Goal: Task Accomplishment & Management: Use online tool/utility

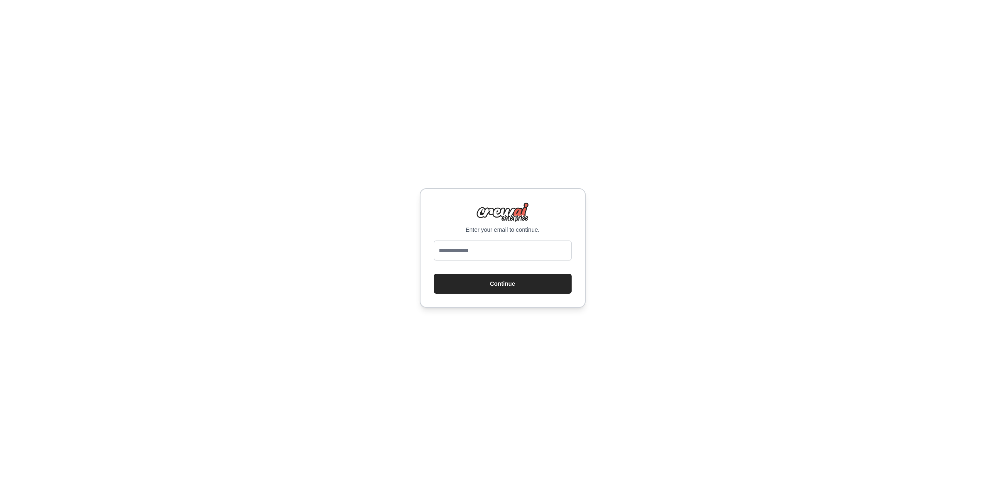
type input "**********"
click at [509, 284] on button "Continue" at bounding box center [503, 284] width 138 height 20
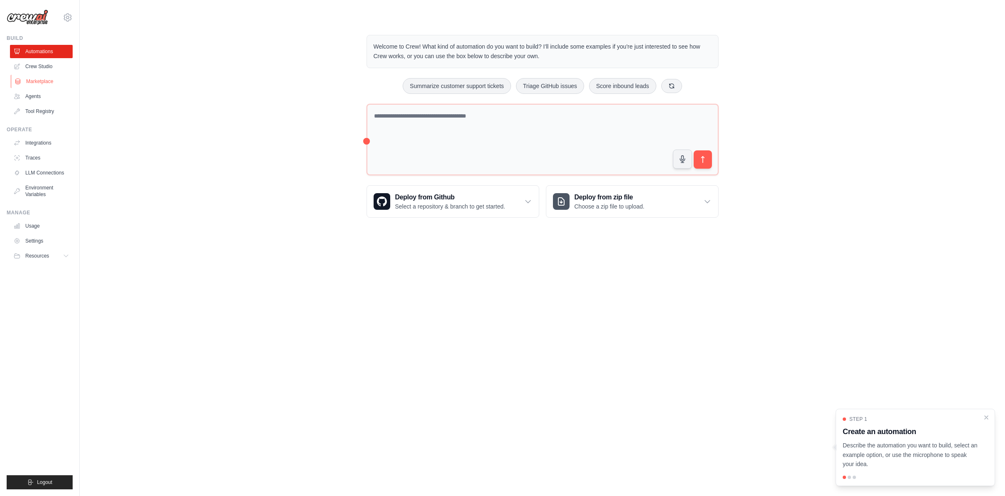
click at [44, 83] on link "Marketplace" at bounding box center [42, 81] width 63 height 13
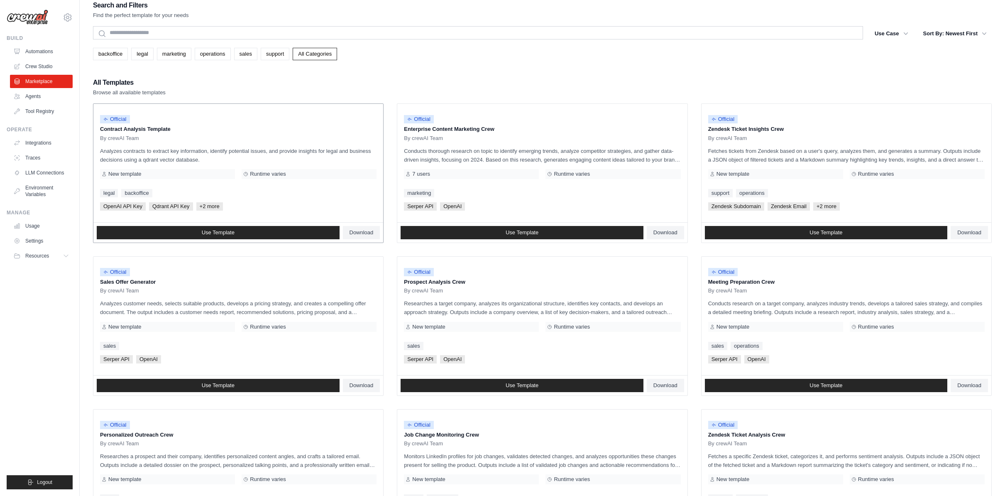
scroll to position [10, 0]
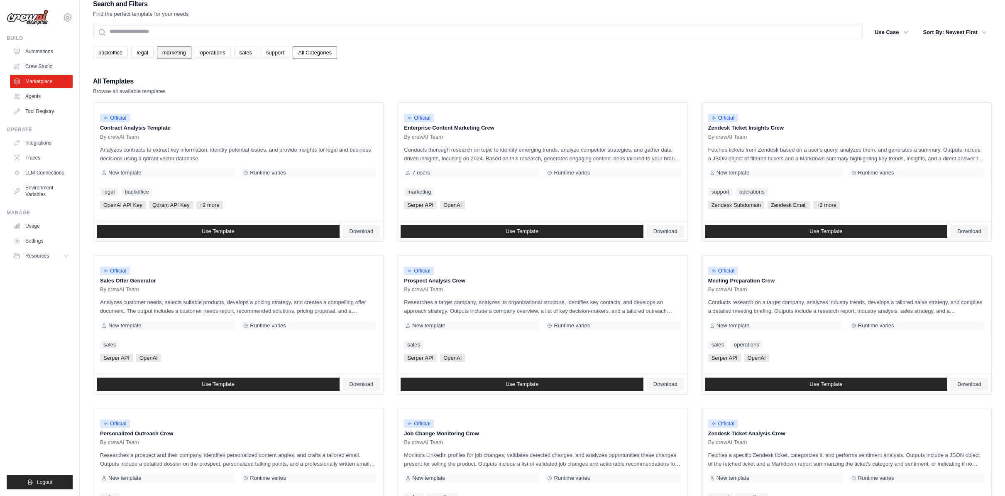
click at [179, 55] on link "marketing" at bounding box center [174, 52] width 34 height 12
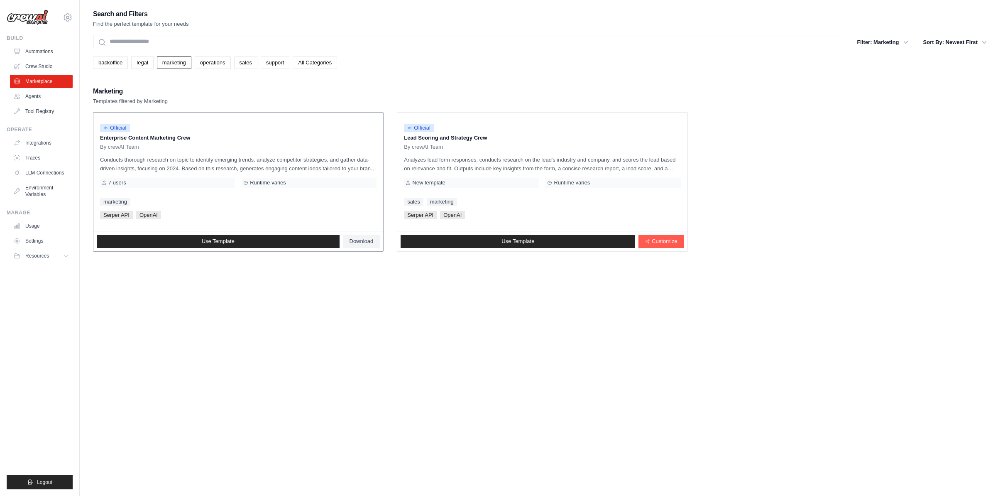
click at [125, 161] on p "Conducts thorough research on topic to identify emerging trends, analyze compet…" at bounding box center [238, 163] width 276 height 17
click at [49, 100] on link "Agents" at bounding box center [42, 96] width 63 height 13
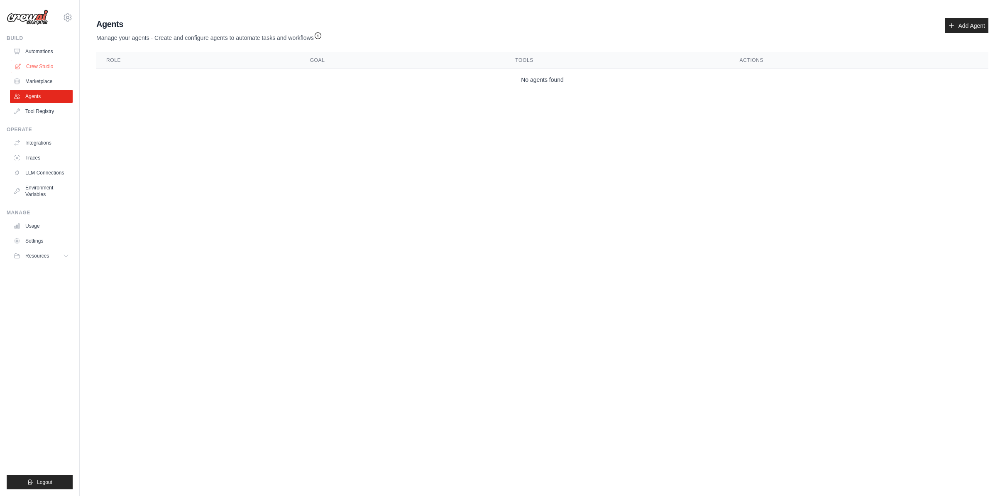
click at [53, 66] on link "Crew Studio" at bounding box center [42, 66] width 63 height 13
click at [51, 52] on link "Automations" at bounding box center [42, 51] width 63 height 13
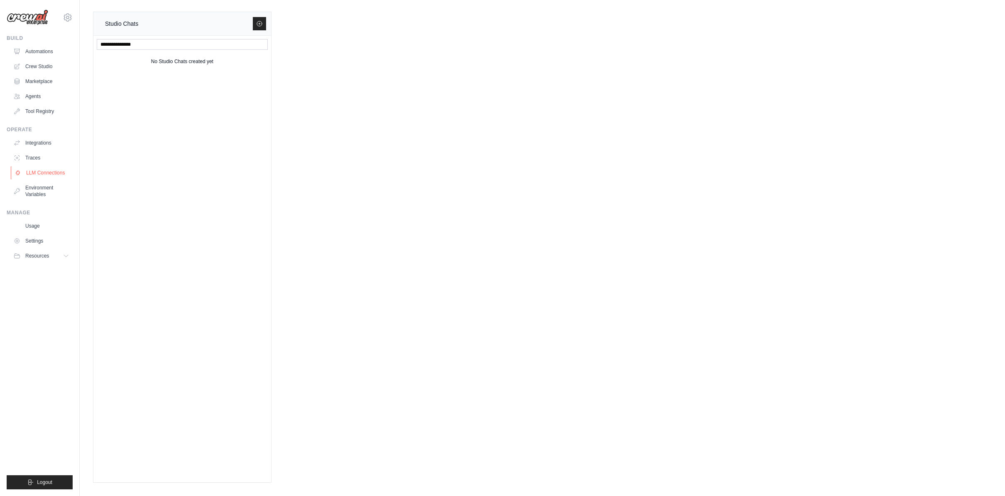
click at [49, 170] on link "LLM Connections" at bounding box center [42, 172] width 63 height 13
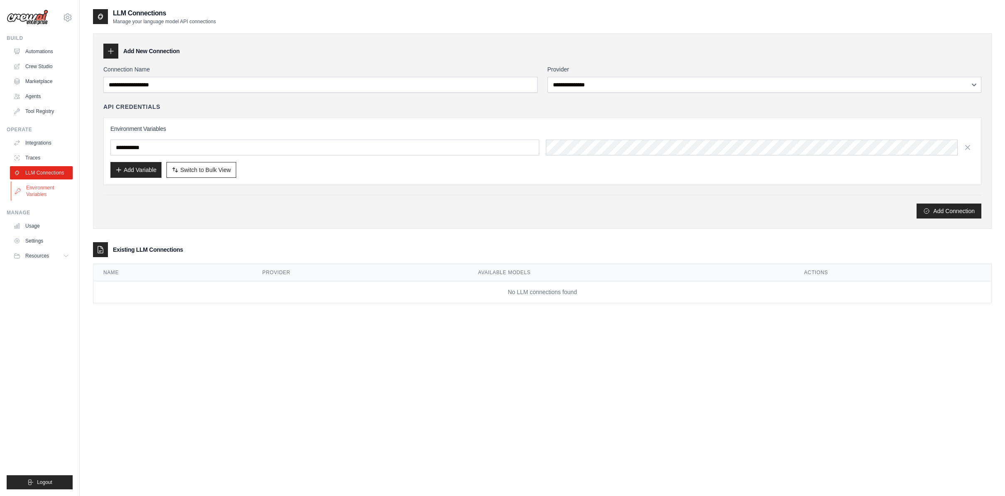
click at [37, 191] on link "Environment Variables" at bounding box center [42, 191] width 63 height 20
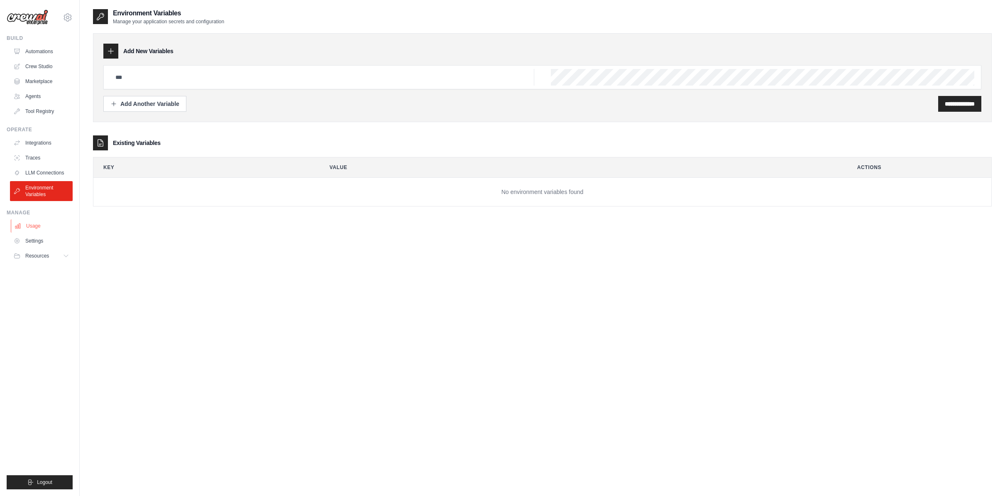
click at [49, 230] on link "Usage" at bounding box center [42, 225] width 63 height 13
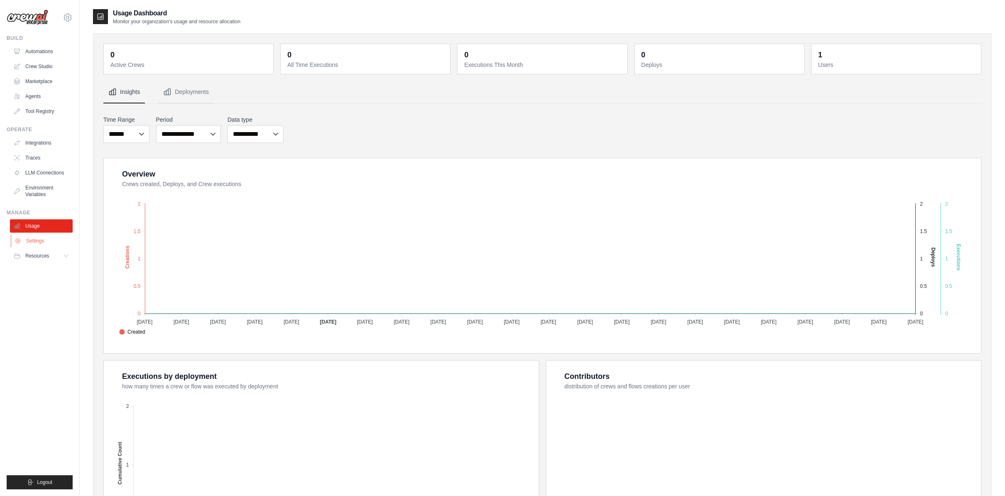
click at [42, 242] on link "Settings" at bounding box center [42, 240] width 63 height 13
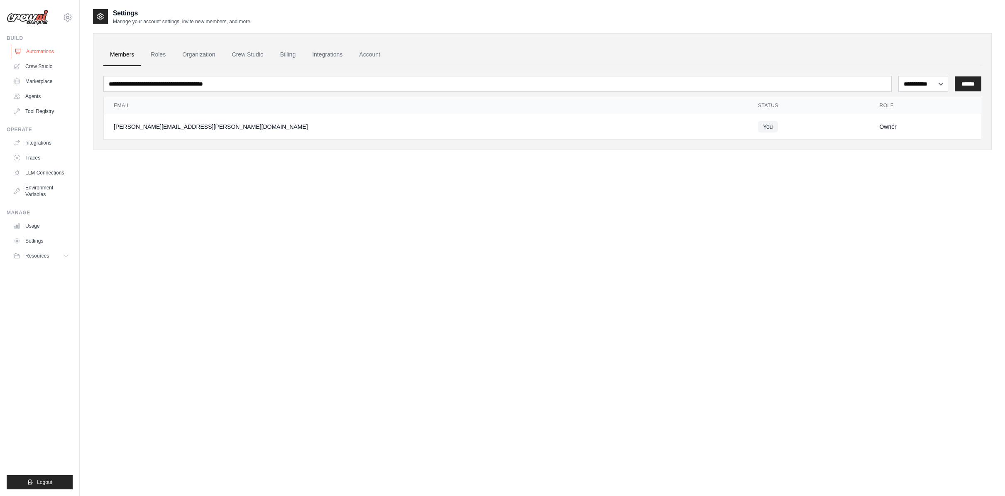
click at [45, 52] on link "Automations" at bounding box center [42, 51] width 63 height 13
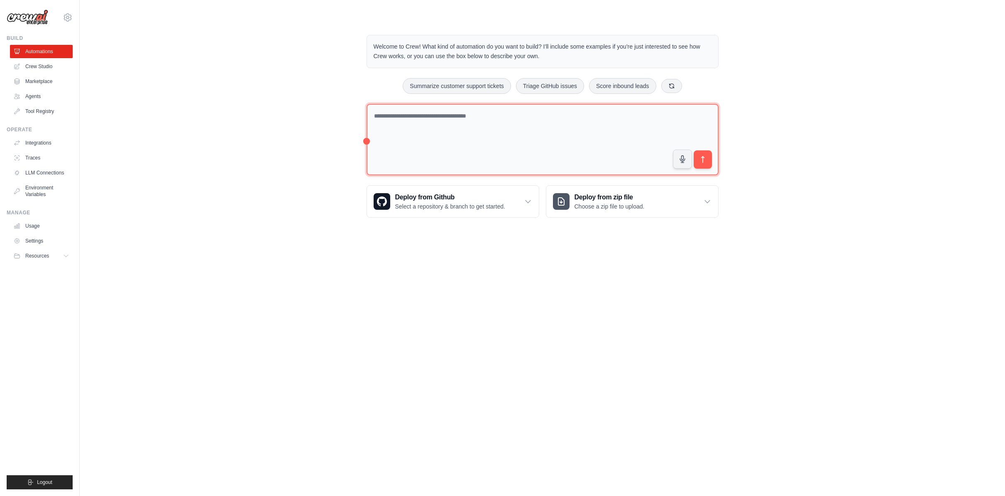
click at [455, 129] on textarea at bounding box center [543, 140] width 352 height 72
type textarea "**********"
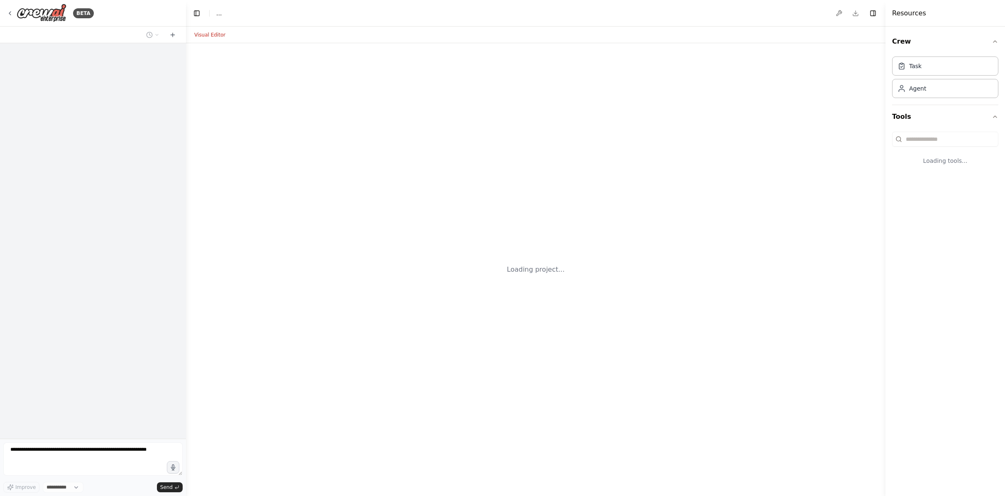
select select "****"
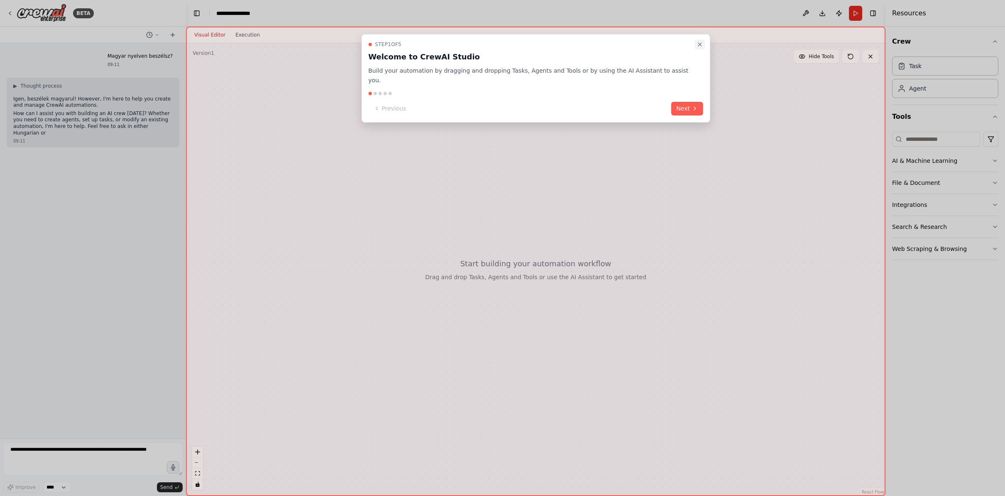
click at [697, 47] on icon "Close walkthrough" at bounding box center [700, 44] width 7 height 7
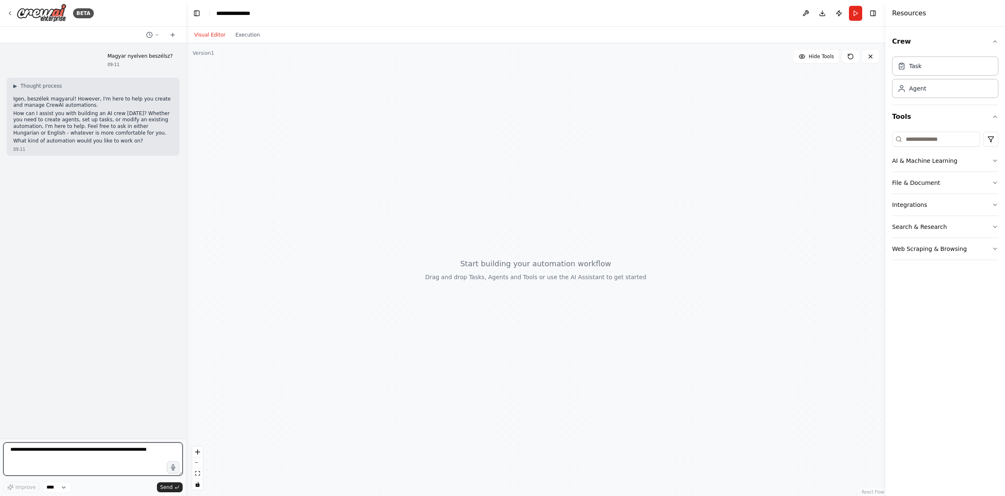
click at [138, 447] on textarea at bounding box center [92, 458] width 179 height 33
type textarea "**********"
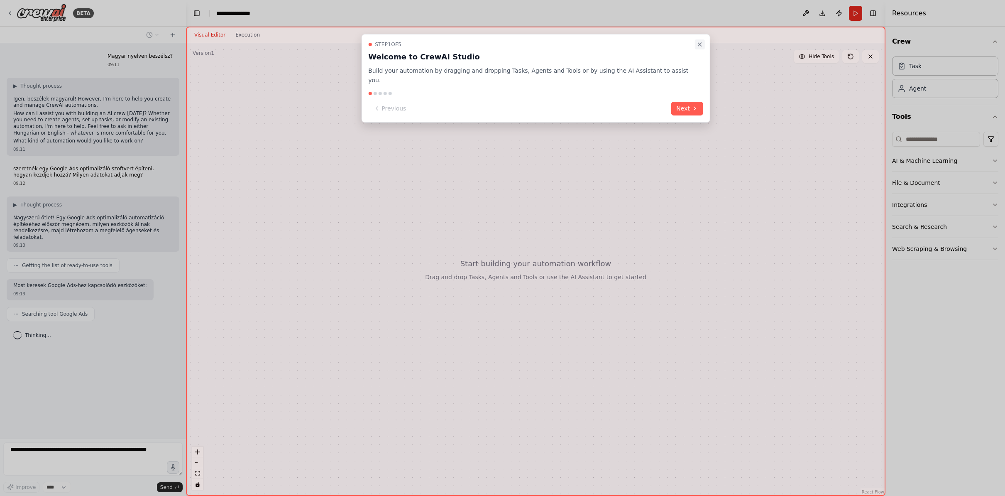
click at [697, 42] on icon "Close walkthrough" at bounding box center [700, 44] width 7 height 7
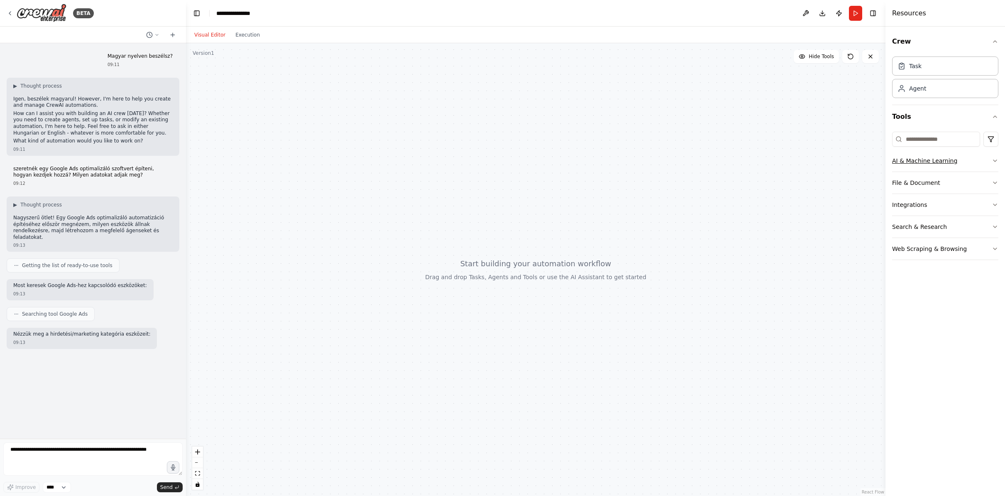
click at [914, 165] on button "AI & Machine Learning" at bounding box center [945, 161] width 106 height 22
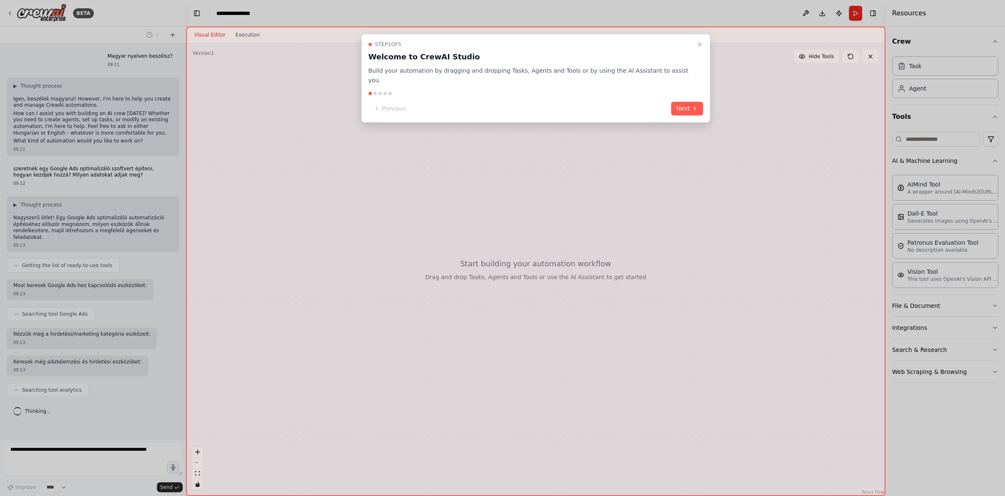
click at [695, 41] on button "Close walkthrough" at bounding box center [700, 44] width 10 height 10
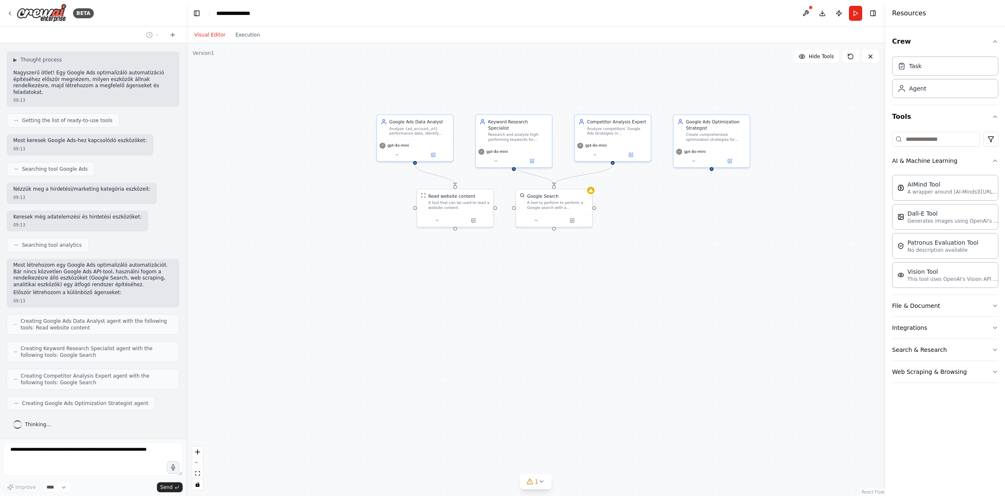
scroll to position [193, 0]
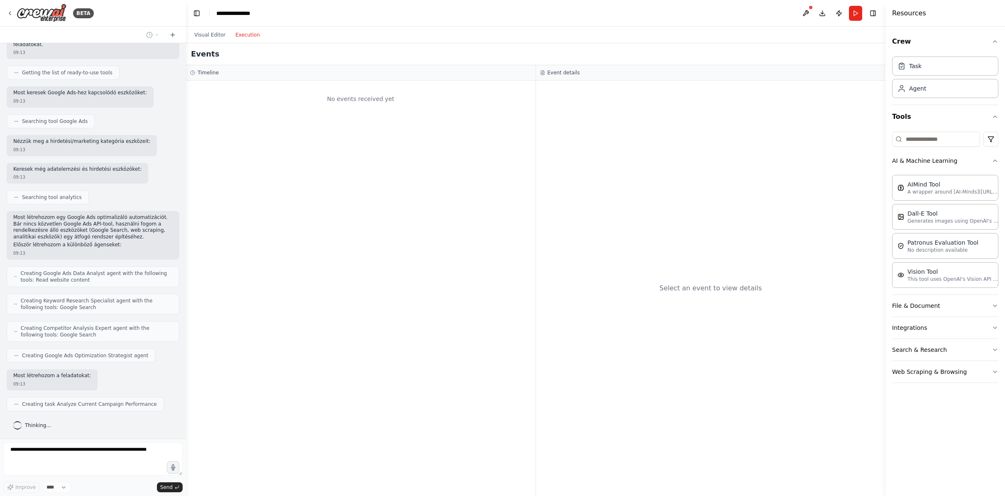
click at [235, 33] on button "Execution" at bounding box center [247, 35] width 34 height 10
click at [210, 34] on button "Visual Editor" at bounding box center [209, 35] width 41 height 10
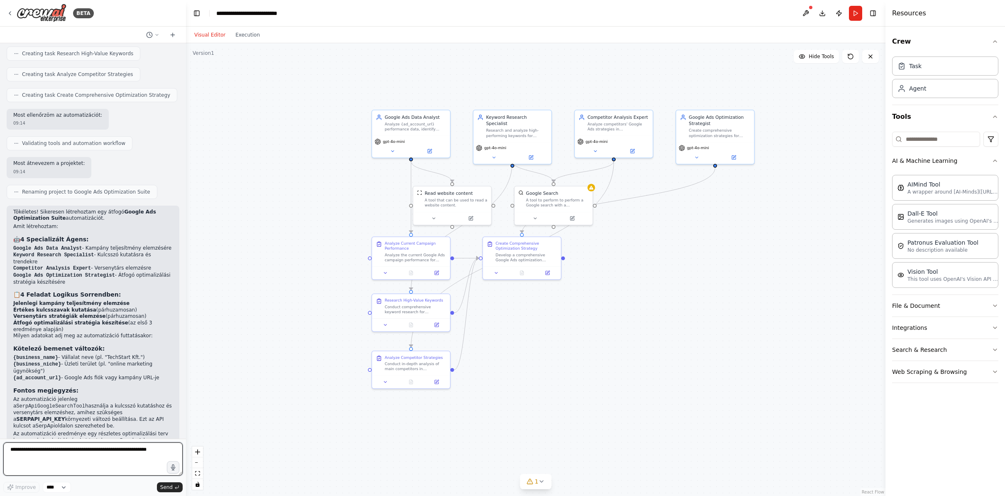
scroll to position [564, 0]
click at [64, 447] on textarea at bounding box center [92, 458] width 179 height 33
type textarea "**********"
click at [172, 489] on span "Send" at bounding box center [166, 487] width 12 height 7
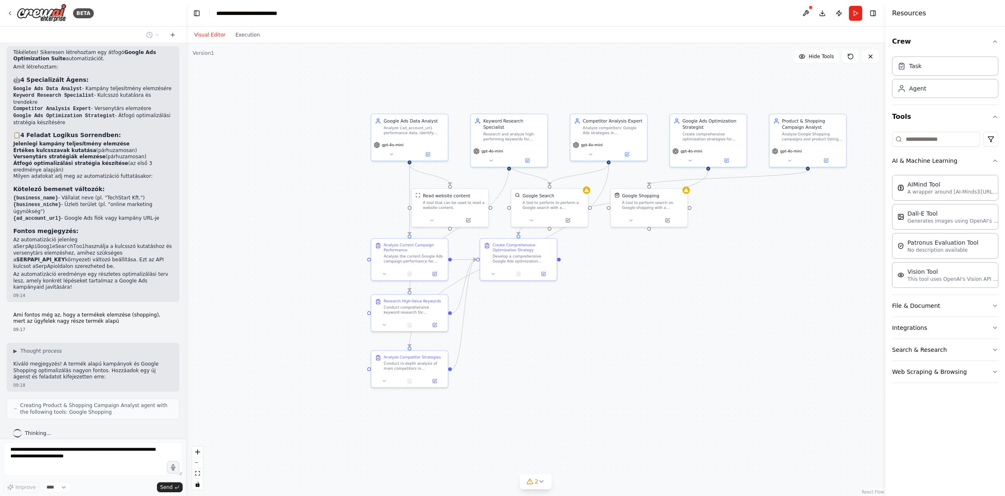
scroll to position [778, 0]
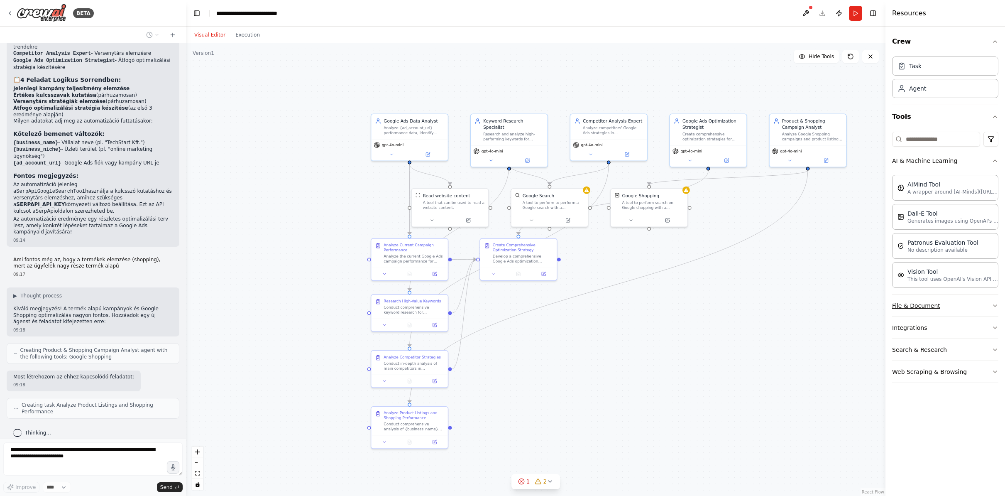
click at [991, 306] on button "File & Document" at bounding box center [945, 306] width 106 height 22
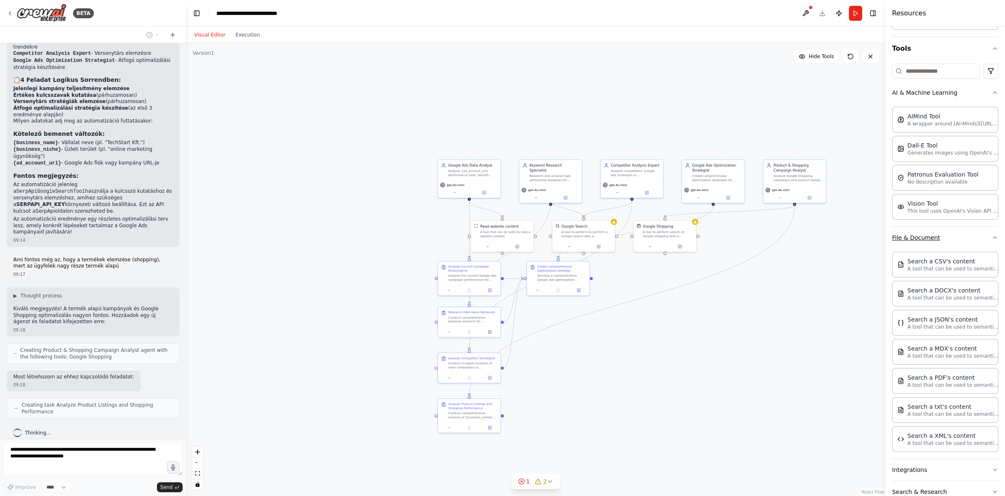
scroll to position [110, 0]
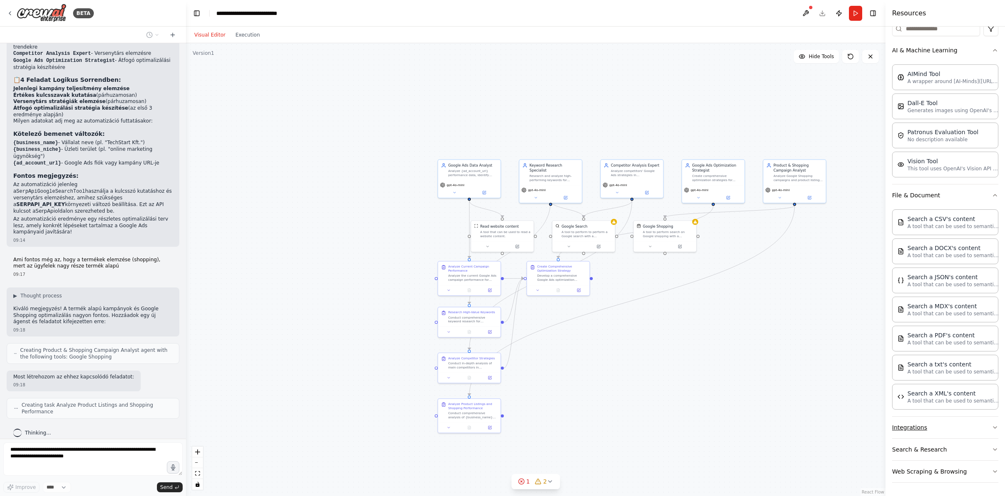
click at [994, 424] on icon "button" at bounding box center [995, 427] width 7 height 7
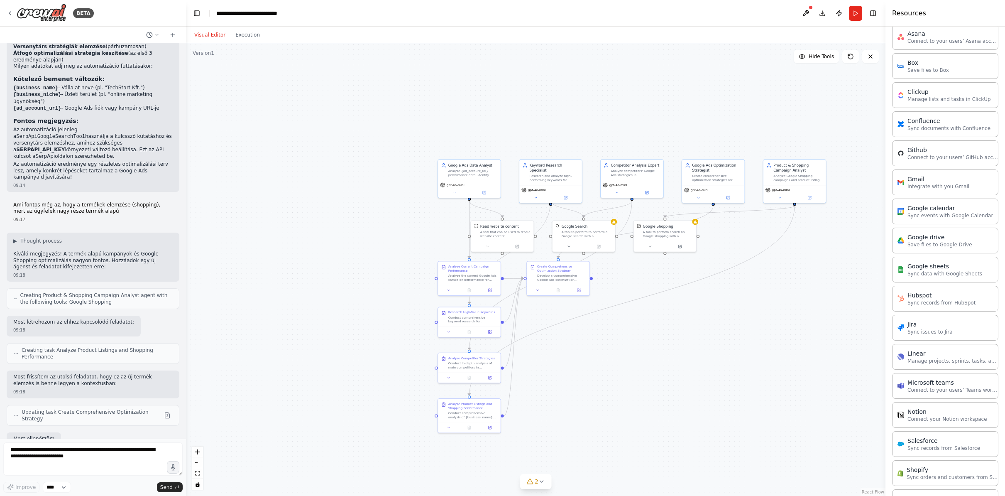
scroll to position [888, 0]
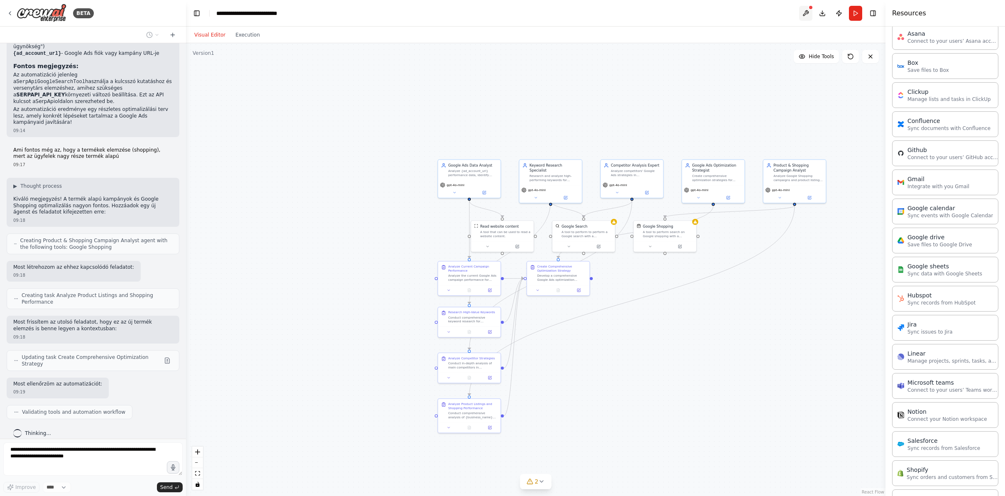
click at [809, 10] on button at bounding box center [805, 13] width 13 height 15
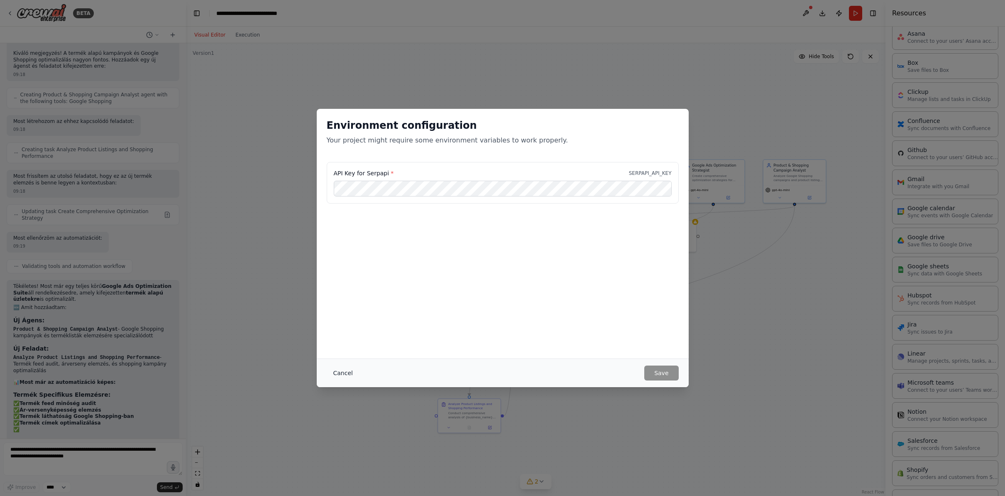
click at [347, 371] on button "Cancel" at bounding box center [343, 372] width 33 height 15
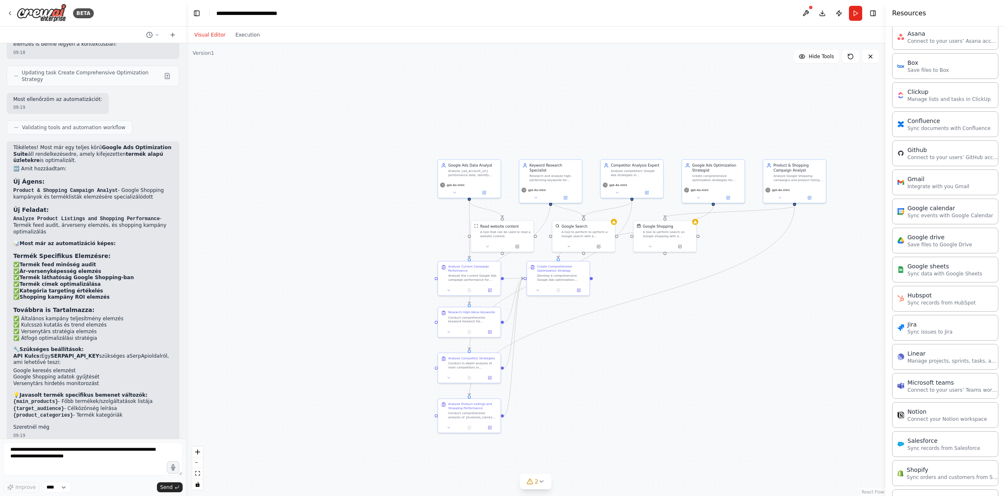
scroll to position [1172, 0]
click at [95, 455] on textarea "**********" at bounding box center [92, 458] width 179 height 33
type textarea "**********"
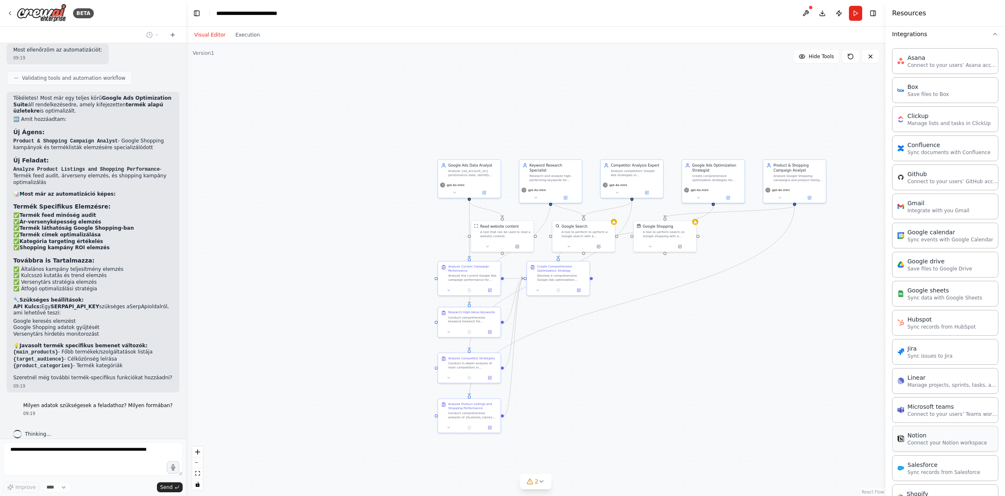
scroll to position [1242, 0]
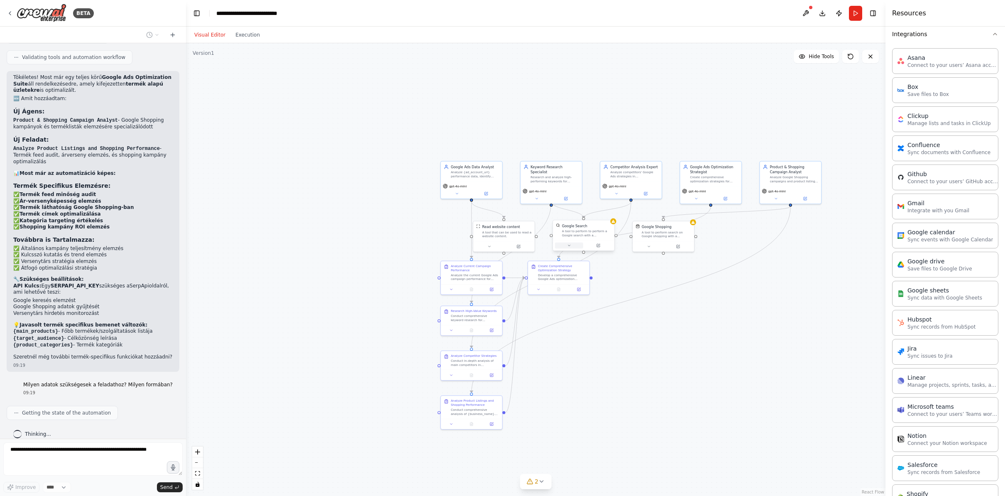
click at [569, 245] on icon at bounding box center [569, 245] width 2 height 1
click at [374, 276] on div ".deletable-edge-delete-btn { width: 20px; height: 20px; border: 0px solid #ffff…" at bounding box center [535, 269] width 699 height 452
click at [360, 254] on div ".deletable-edge-delete-btn { width: 20px; height: 20px; border: 0px solid #ffff…" at bounding box center [535, 269] width 699 height 452
click at [626, 280] on p "Class name: SerpApiGoogleSearchTool" at bounding box center [602, 278] width 91 height 4
click at [627, 300] on button "Cancel" at bounding box center [622, 299] width 18 height 7
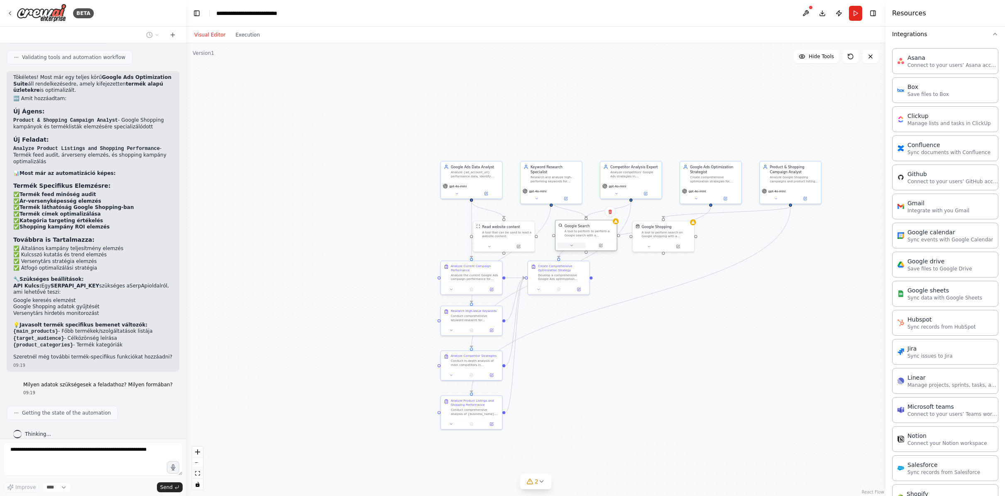
click at [570, 247] on button at bounding box center [571, 245] width 28 height 6
click at [623, 300] on button "Cancel" at bounding box center [625, 299] width 18 height 7
click at [638, 326] on div ".deletable-edge-delete-btn { width: 20px; height: 20px; border: 0px solid #ffff…" at bounding box center [535, 269] width 699 height 452
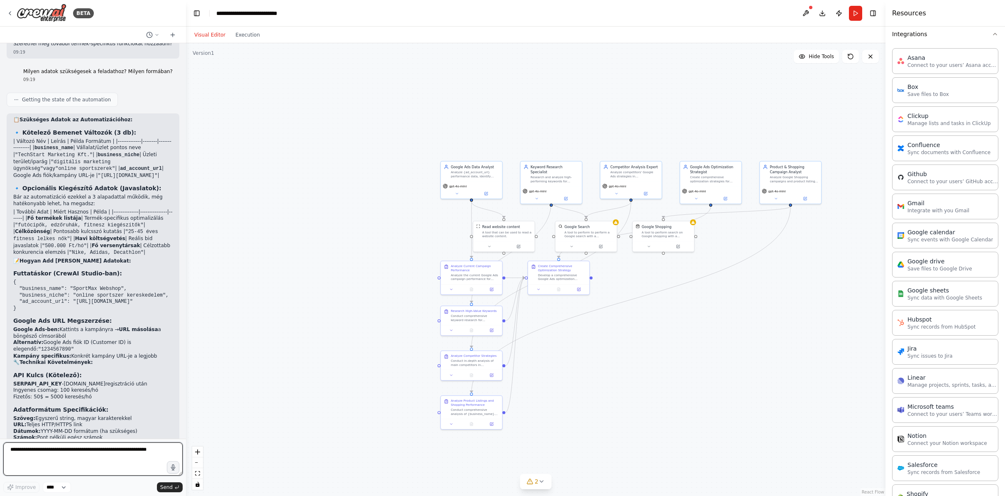
scroll to position [1575, 0]
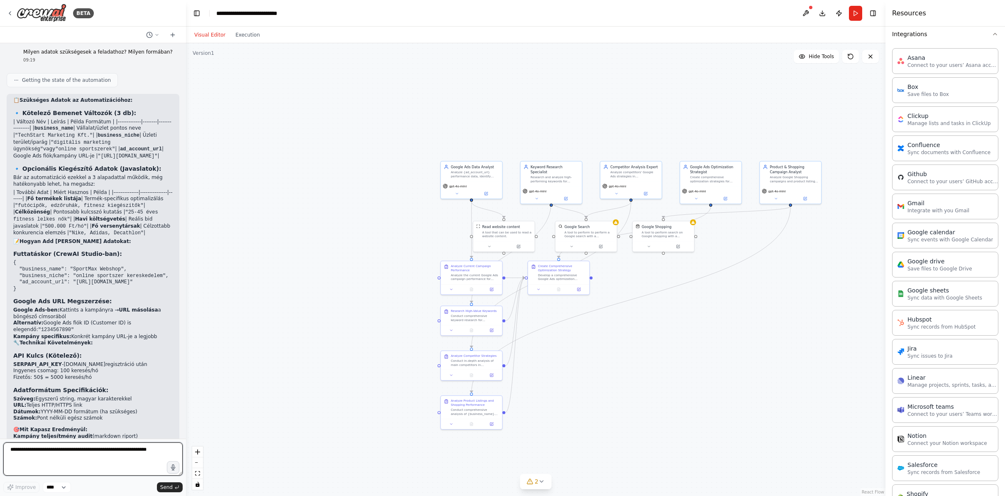
click at [86, 449] on textarea at bounding box center [92, 458] width 179 height 33
type textarea "**********"
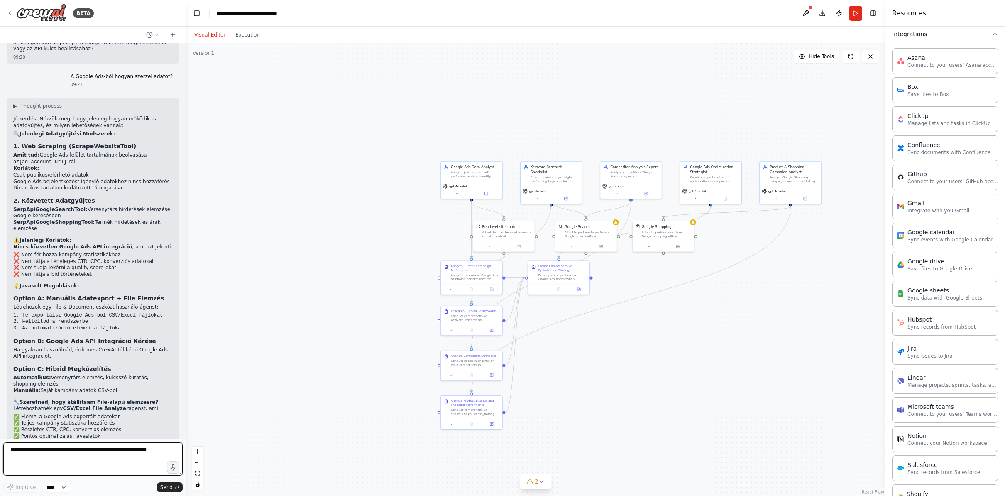
scroll to position [1998, 0]
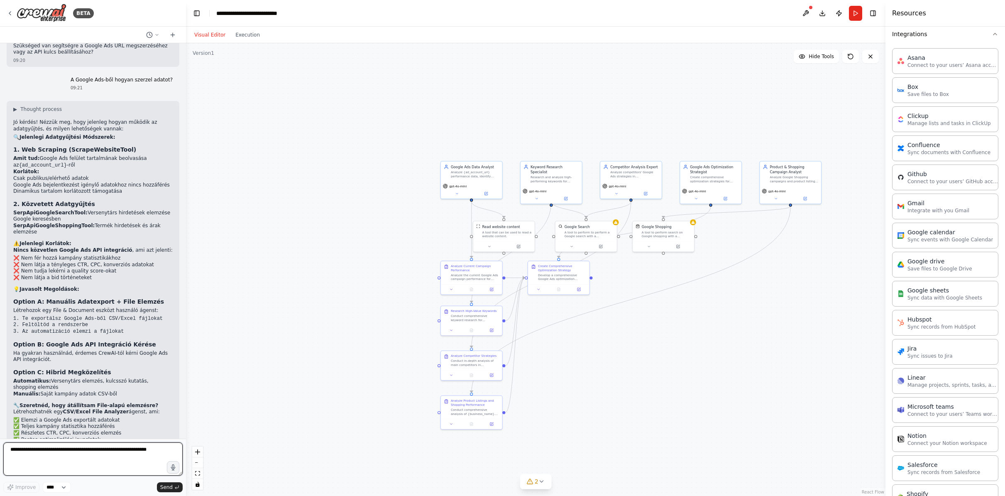
click at [89, 457] on textarea at bounding box center [92, 458] width 179 height 33
type textarea "**********"
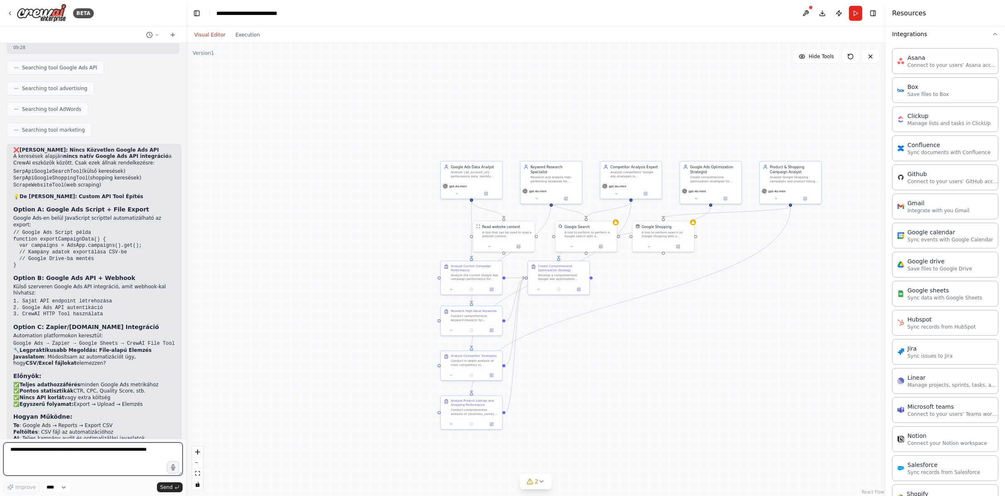
scroll to position [2521, 0]
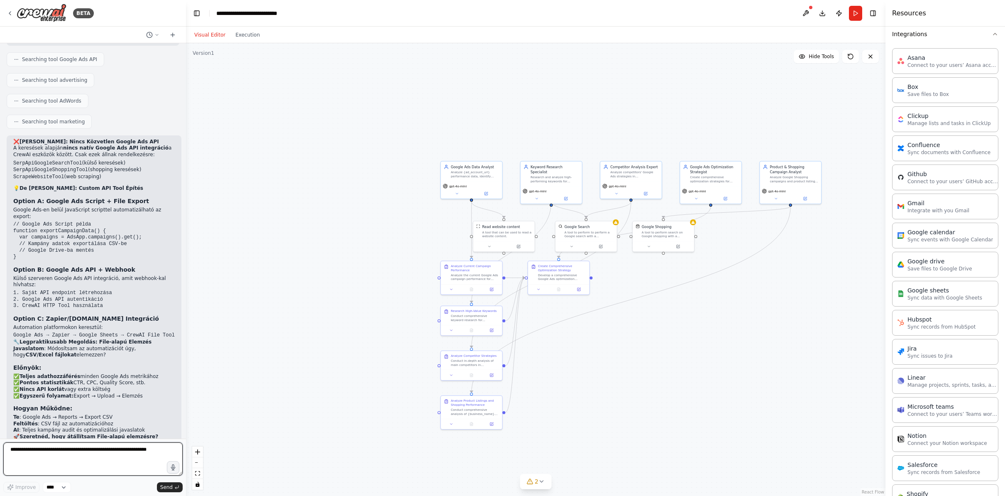
click at [117, 460] on textarea at bounding box center [92, 458] width 179 height 33
type textarea "**********"
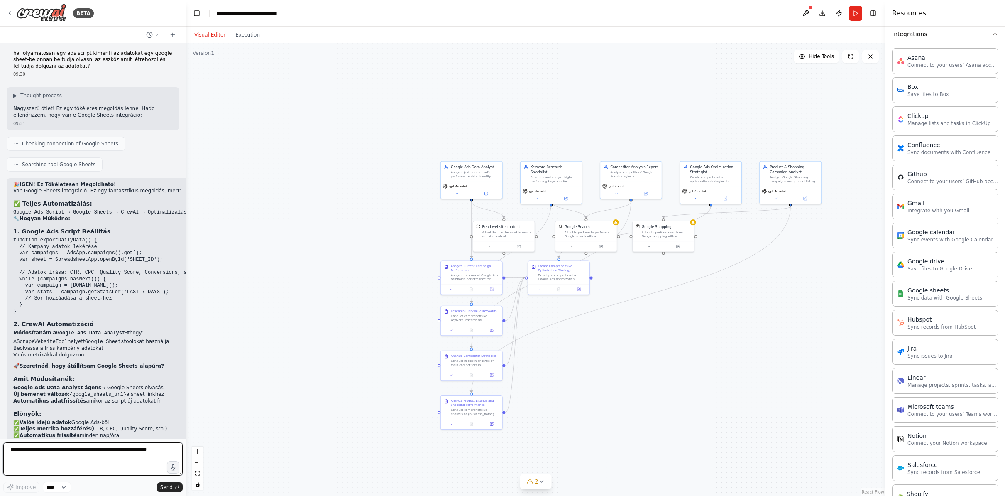
scroll to position [2991, 0]
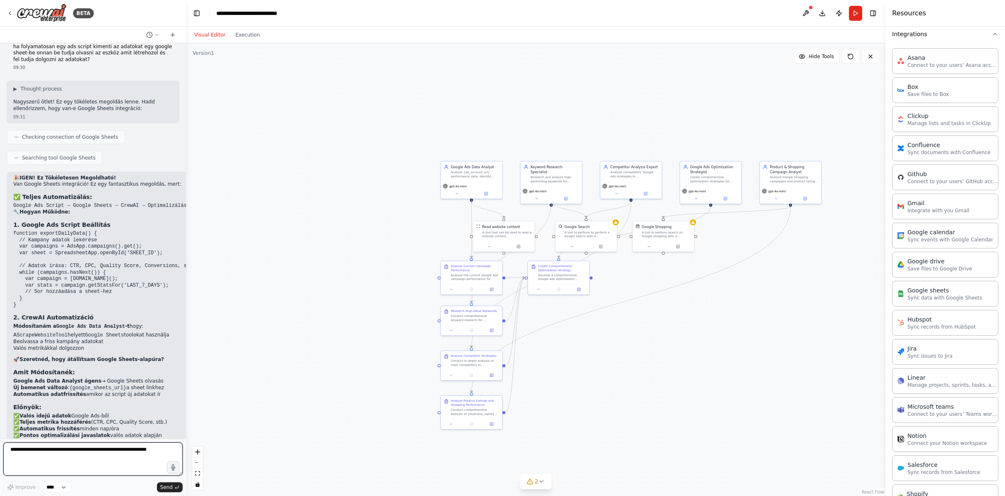
click at [86, 455] on textarea at bounding box center [92, 458] width 179 height 33
type textarea "**********"
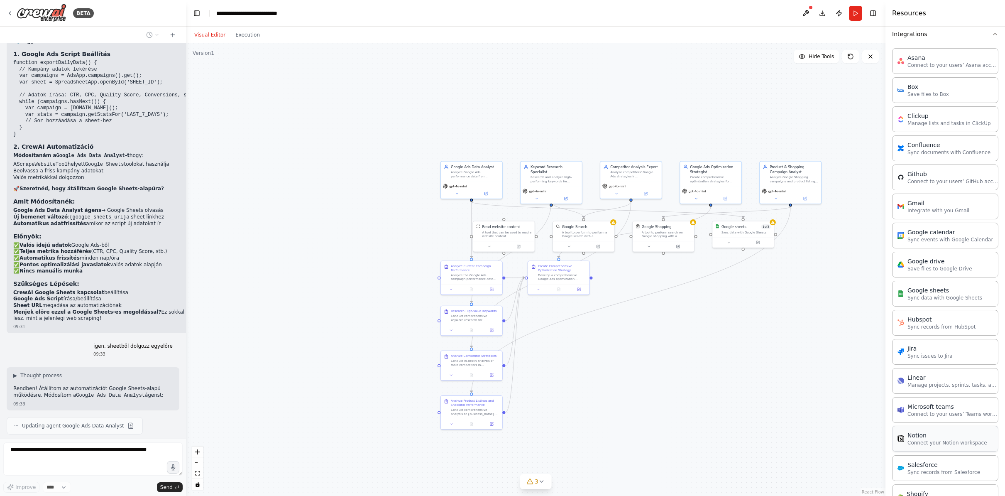
scroll to position [3213, 0]
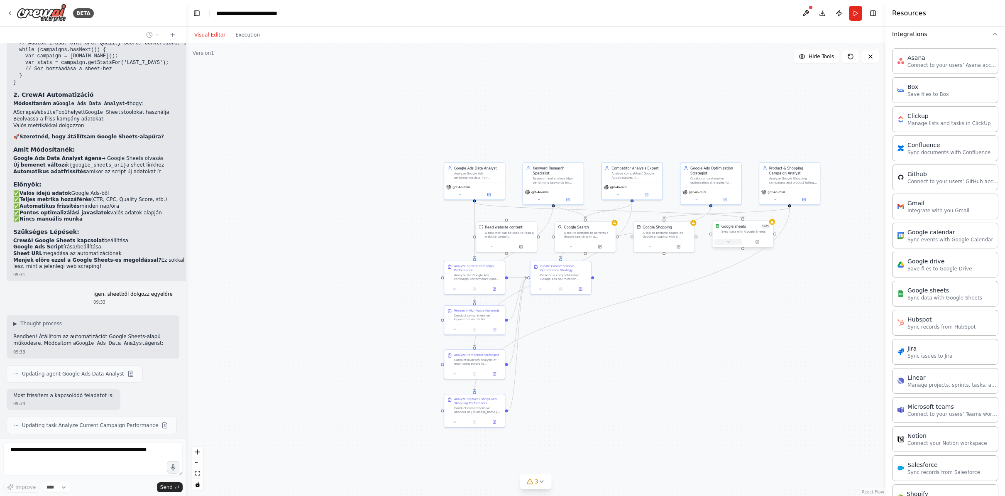
click at [727, 241] on icon at bounding box center [728, 241] width 2 height 1
click at [637, 391] on div ".deletable-edge-delete-btn { width: 20px; height: 20px; border: 0px solid #ffff…" at bounding box center [535, 269] width 699 height 452
